Goal: Information Seeking & Learning: Learn about a topic

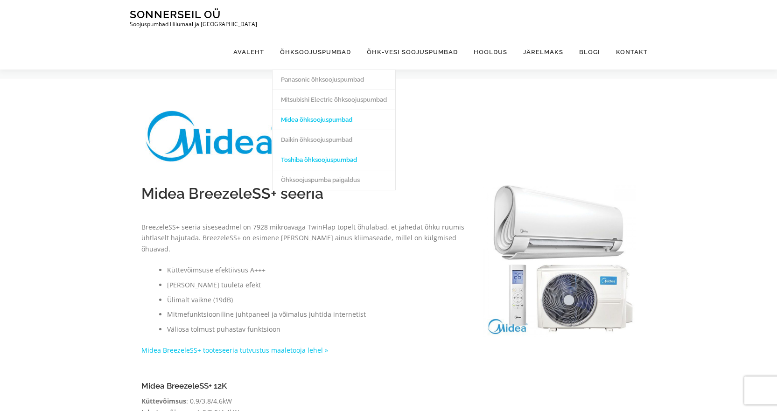
click at [320, 150] on link "Toshiba õhksoojuspumbad" at bounding box center [334, 160] width 123 height 20
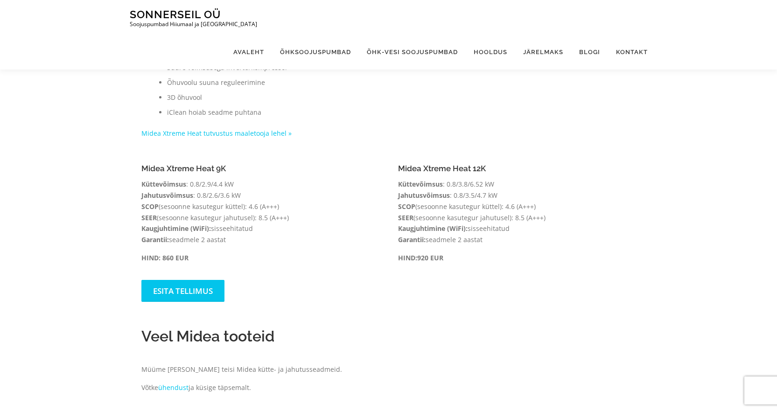
scroll to position [467, 0]
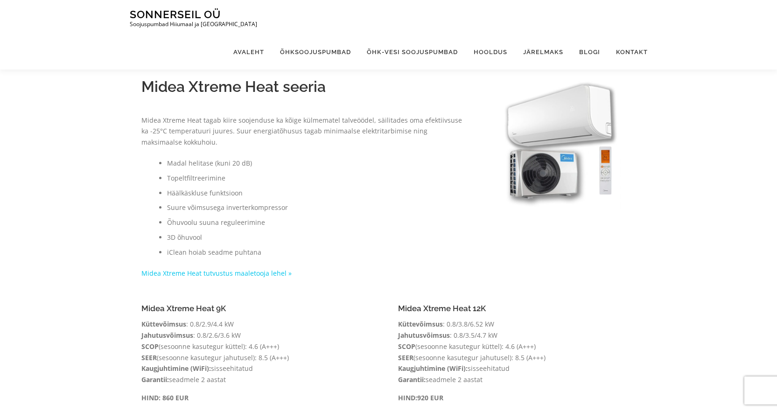
click at [519, 118] on img at bounding box center [560, 154] width 153 height 153
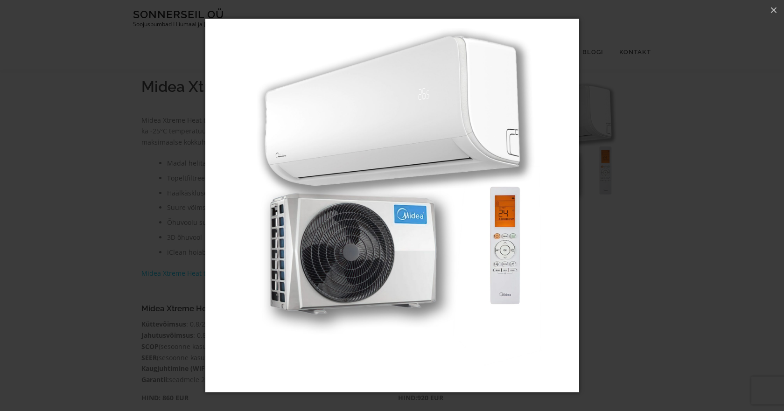
click at [520, 244] on img "Popup Image" at bounding box center [392, 205] width 374 height 411
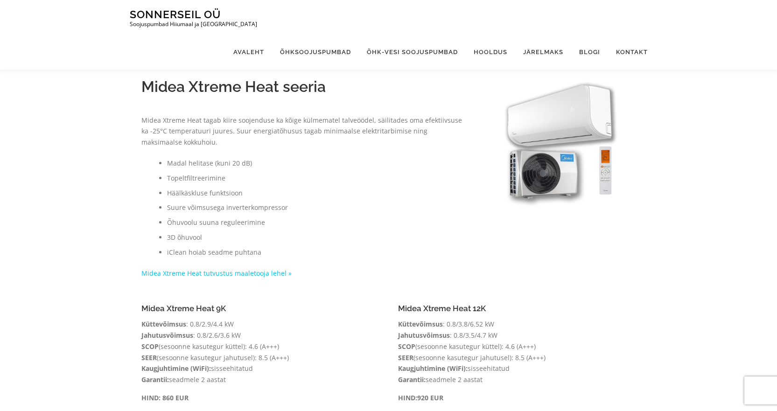
click at [532, 169] on img at bounding box center [560, 154] width 153 height 153
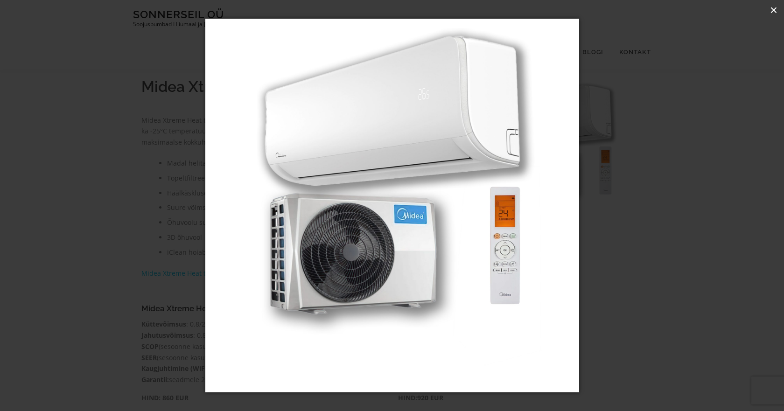
click at [774, 10] on span "×" at bounding box center [773, 10] width 7 height 14
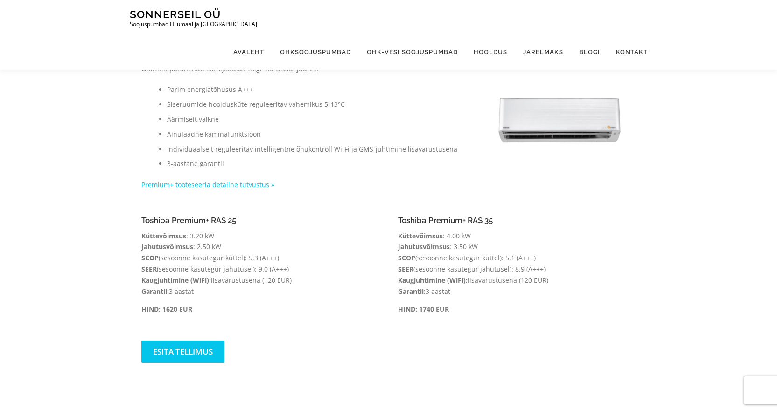
scroll to position [168, 0]
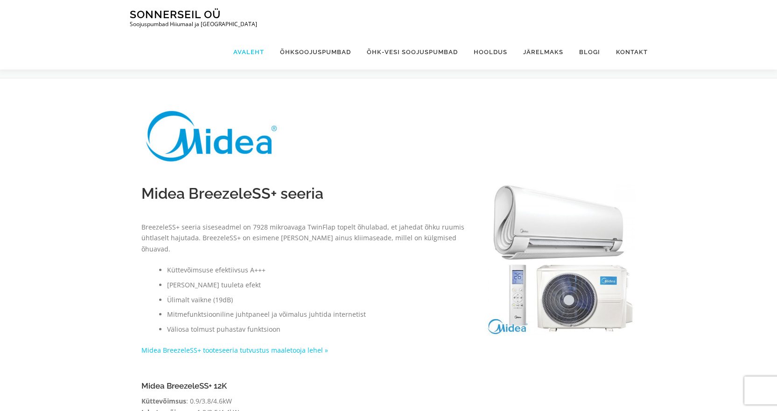
click at [253, 35] on link "Avaleht" at bounding box center [248, 52] width 47 height 35
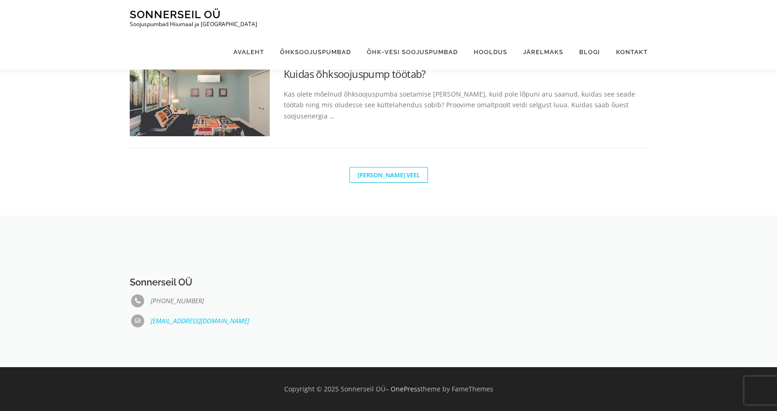
scroll to position [606, 0]
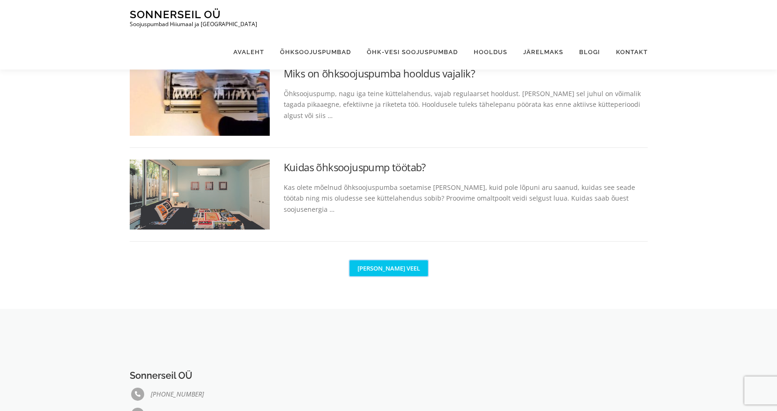
click at [373, 267] on link "[PERSON_NAME] veel" at bounding box center [389, 269] width 78 height 16
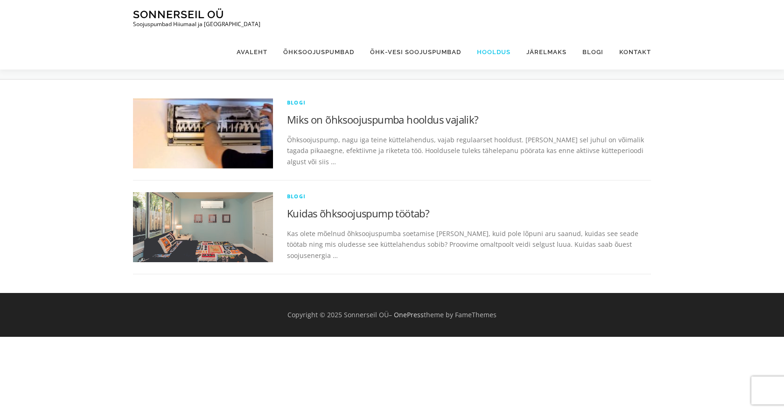
click at [497, 35] on link "Hooldus" at bounding box center [493, 52] width 49 height 35
